Goal: Obtain resource: Obtain resource

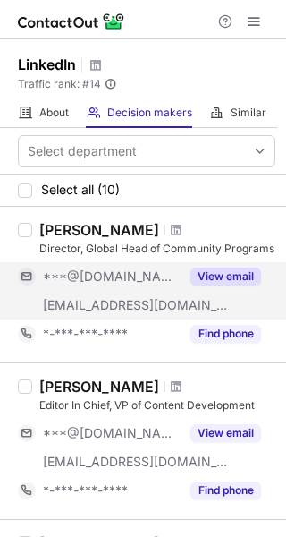
click at [232, 276] on button "View email" at bounding box center [226, 277] width 71 height 18
